Goal: Check status

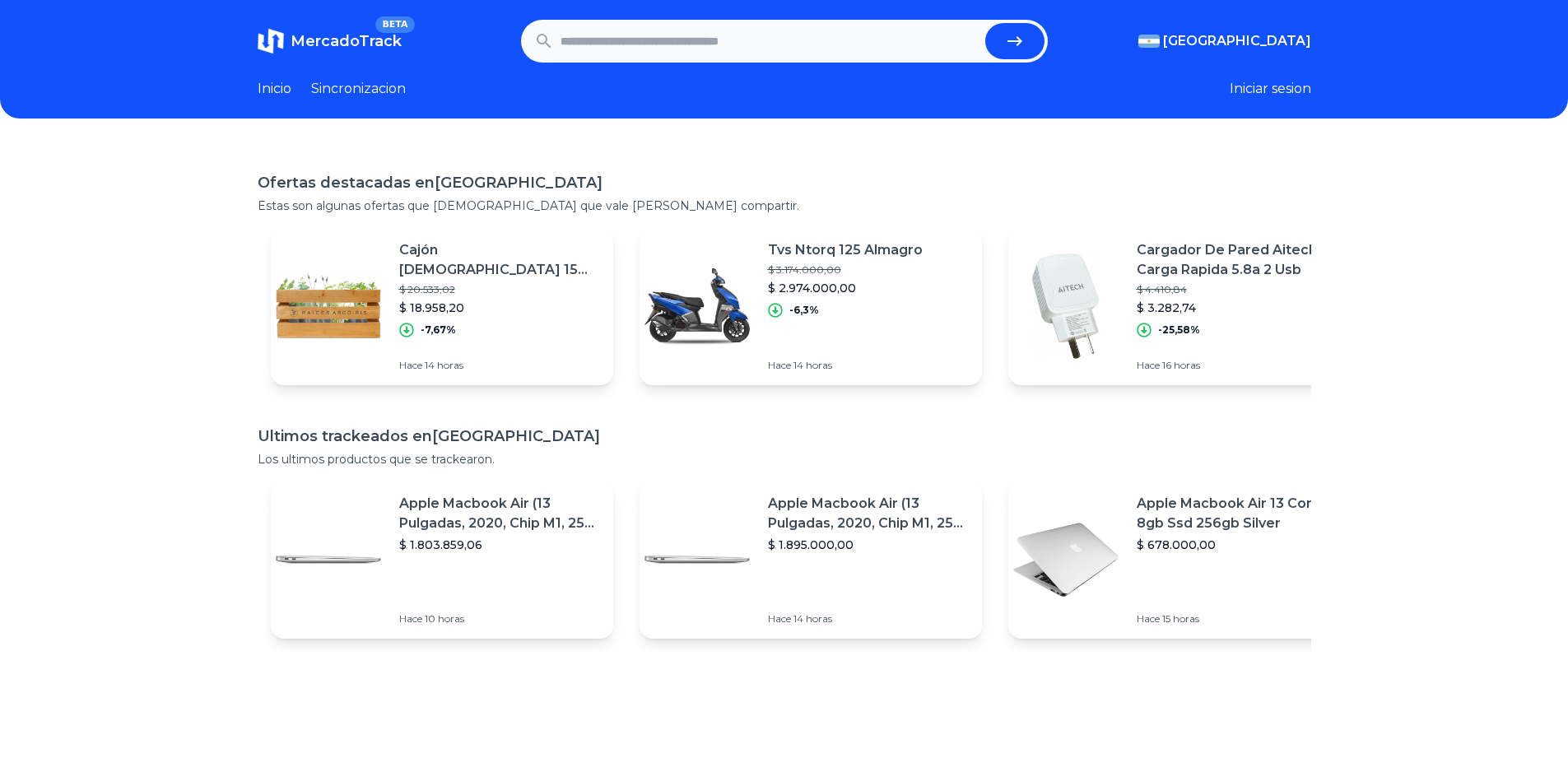
click at [628, 40] on input "text" at bounding box center [769, 41] width 418 height 36
paste input "**********"
click at [1022, 44] on icon "submit" at bounding box center [1015, 41] width 15 height 10
type input "**********"
